Goal: Navigation & Orientation: Go to known website

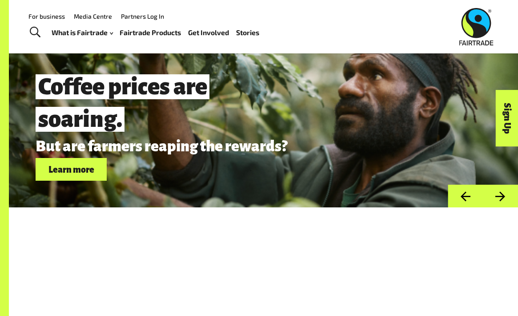
scroll to position [2308, 0]
